Goal: Download file/media

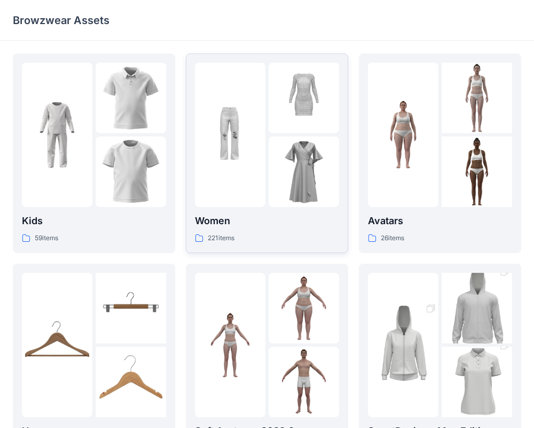
click at [279, 161] on img at bounding box center [304, 171] width 71 height 71
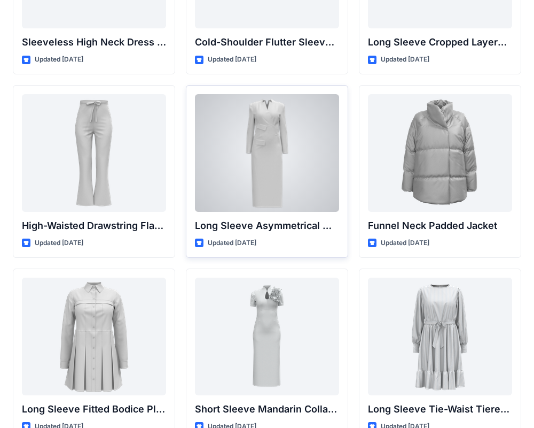
scroll to position [3993, 0]
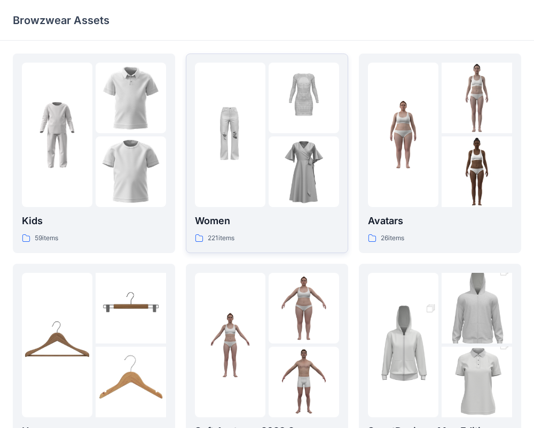
click at [328, 188] on img at bounding box center [304, 171] width 71 height 71
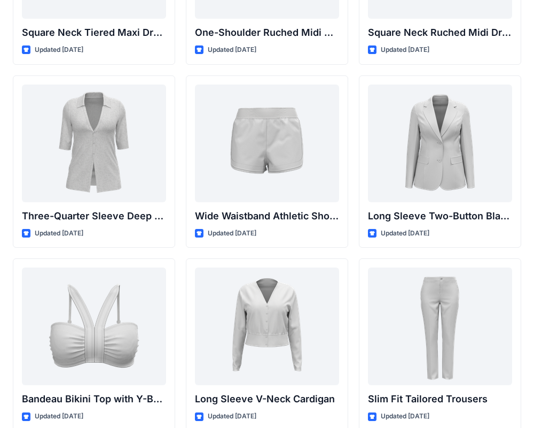
scroll to position [891, 0]
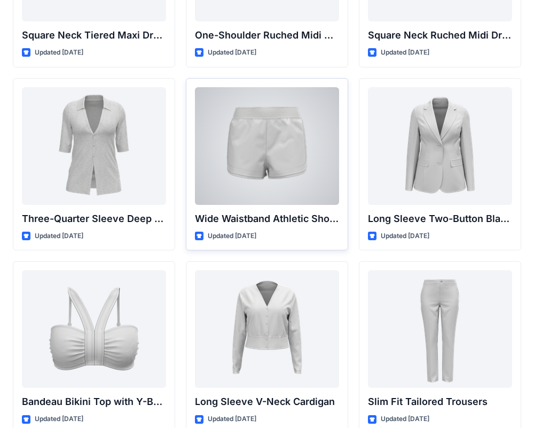
click at [284, 162] on div at bounding box center [267, 146] width 144 height 118
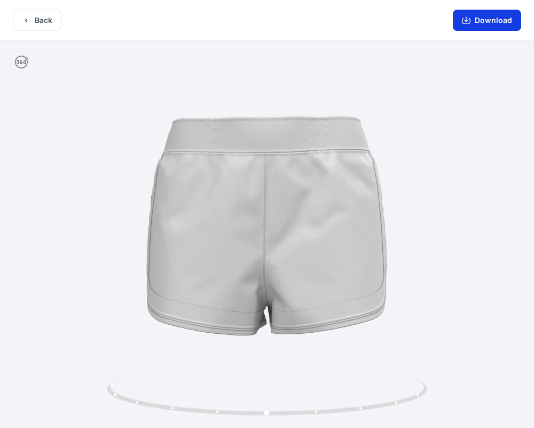
click at [485, 30] on button "Download" at bounding box center [487, 20] width 68 height 21
